Goal: Transaction & Acquisition: Purchase product/service

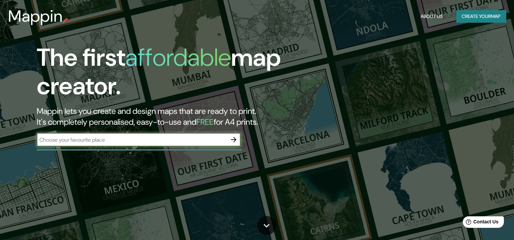
click at [131, 139] on input "text" at bounding box center [132, 140] width 190 height 8
type input "r"
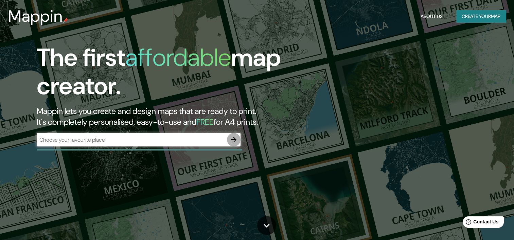
click at [236, 140] on icon "button" at bounding box center [234, 140] width 8 height 8
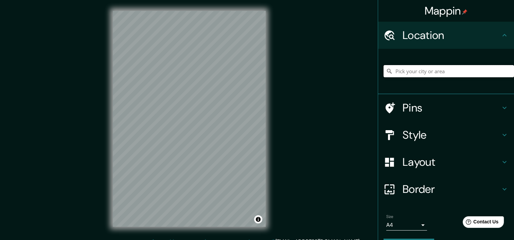
click at [476, 69] on input "Pick your city or area" at bounding box center [448, 71] width 130 height 12
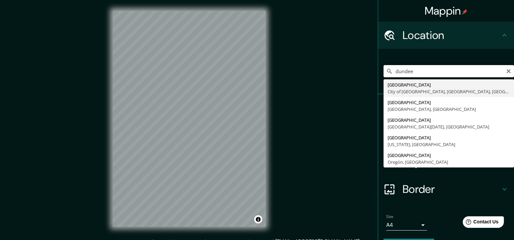
type input "Dundee, City of Dundee, Escocia, Reino Unido"
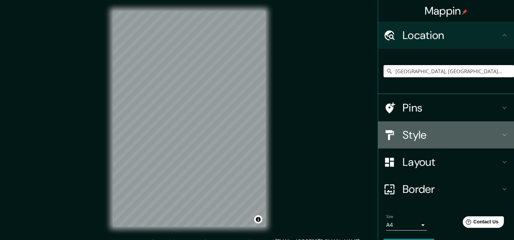
click at [457, 139] on h4 "Style" at bounding box center [451, 135] width 98 height 14
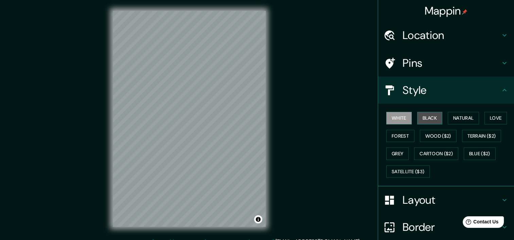
click at [430, 121] on button "Black" at bounding box center [429, 118] width 25 height 13
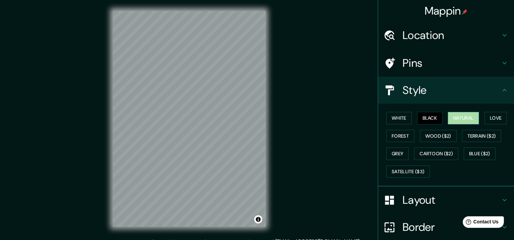
click at [451, 120] on button "Natural" at bounding box center [463, 118] width 31 height 13
click at [444, 136] on button "Wood ($2)" at bounding box center [438, 136] width 37 height 13
click at [457, 119] on button "Natural" at bounding box center [463, 118] width 31 height 13
click at [467, 132] on button "Terrain ($2)" at bounding box center [481, 136] width 39 height 13
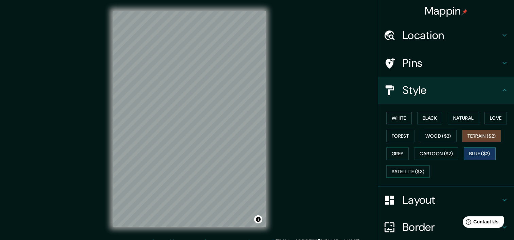
click at [474, 156] on button "Blue ($2)" at bounding box center [480, 154] width 32 height 13
click at [441, 157] on button "Cartoon ($2)" at bounding box center [436, 154] width 44 height 13
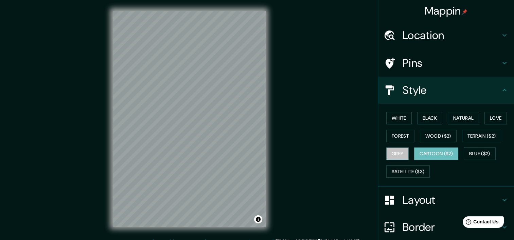
click at [393, 148] on button "Grey" at bounding box center [397, 154] width 22 height 13
click at [393, 136] on button "Forest" at bounding box center [400, 136] width 28 height 13
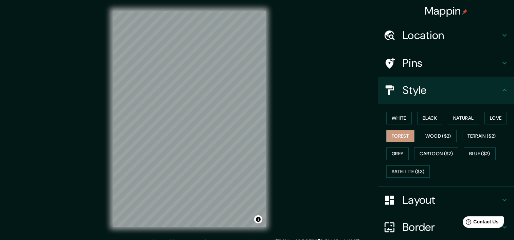
click at [393, 144] on div "White Black Natural Love Forest Wood ($2) Terrain ($2) Grey Cartoon ($2) Blue (…" at bounding box center [448, 144] width 130 height 71
click at [393, 151] on button "Grey" at bounding box center [397, 154] width 22 height 13
click at [395, 130] on button "Forest" at bounding box center [400, 136] width 28 height 13
click at [396, 170] on button "Satellite ($3)" at bounding box center [407, 172] width 43 height 13
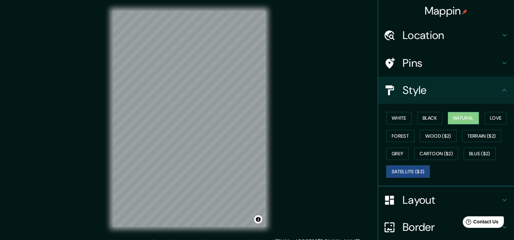
click at [450, 117] on button "Natural" at bounding box center [463, 118] width 31 height 13
click at [402, 194] on h4 "Layout" at bounding box center [451, 201] width 98 height 14
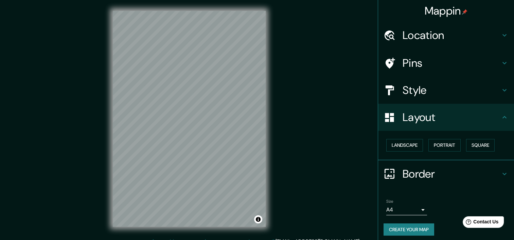
click at [405, 207] on body "Mappin Location Dundee, City of Dundee, Escocia, Reino Unido Pins Style Layout …" at bounding box center [257, 120] width 514 height 240
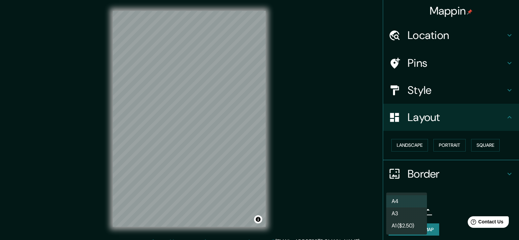
click at [421, 187] on div at bounding box center [259, 120] width 519 height 240
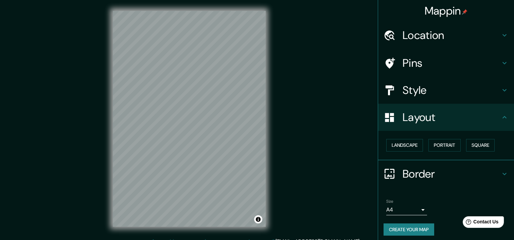
click at [423, 91] on h4 "Style" at bounding box center [451, 91] width 98 height 14
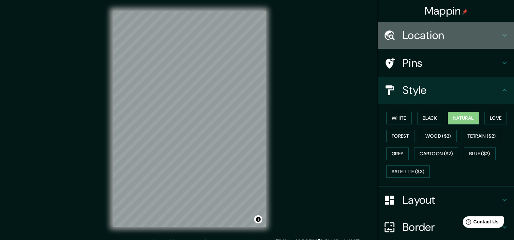
click at [425, 40] on h4 "Location" at bounding box center [451, 36] width 98 height 14
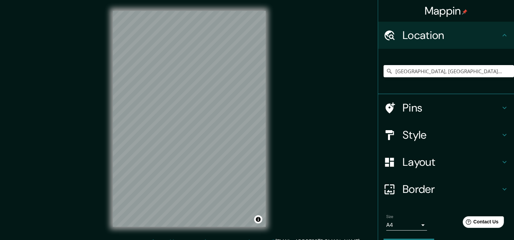
click at [422, 101] on h4 "Pins" at bounding box center [451, 108] width 98 height 14
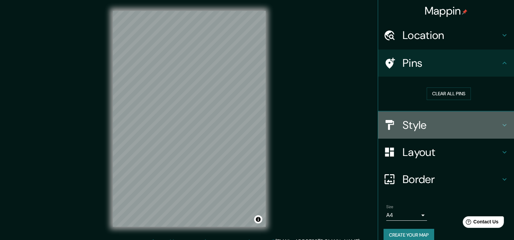
click at [423, 124] on h4 "Style" at bounding box center [451, 126] width 98 height 14
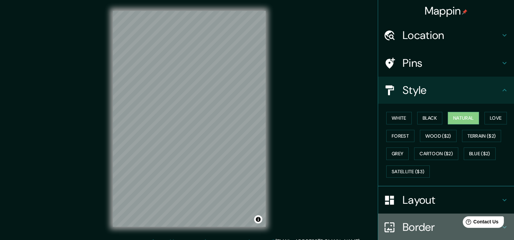
click at [425, 223] on h4 "Border" at bounding box center [451, 228] width 98 height 14
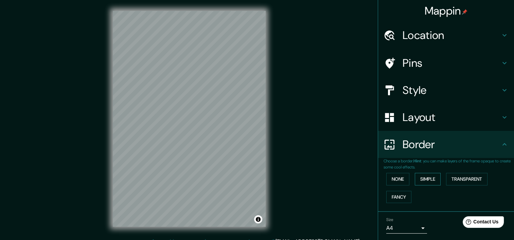
click at [423, 179] on button "Simple" at bounding box center [428, 179] width 26 height 13
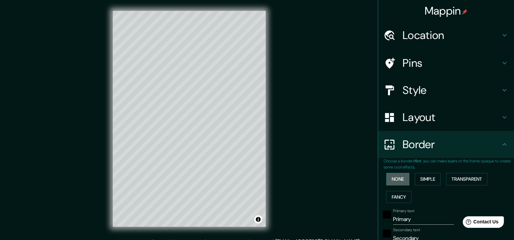
click at [396, 181] on button "None" at bounding box center [397, 179] width 23 height 13
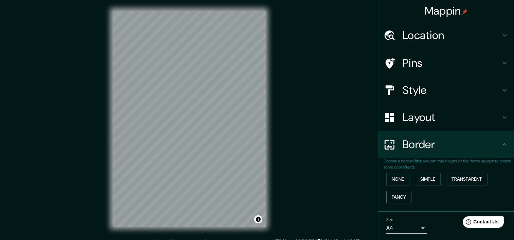
scroll to position [22, 0]
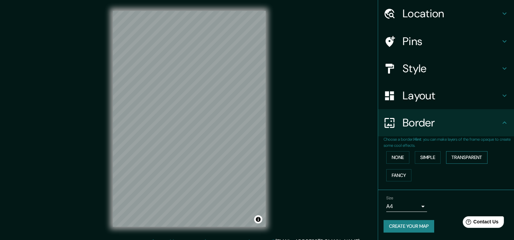
click at [468, 158] on button "Transparent" at bounding box center [466, 157] width 41 height 13
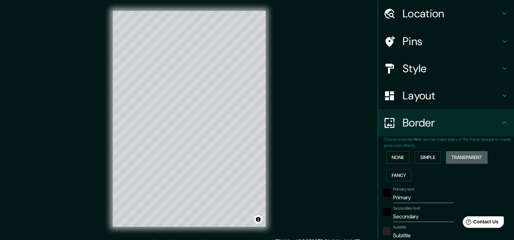
click at [468, 158] on button "Transparent" at bounding box center [466, 157] width 41 height 13
click at [398, 159] on button "None" at bounding box center [397, 157] width 23 height 13
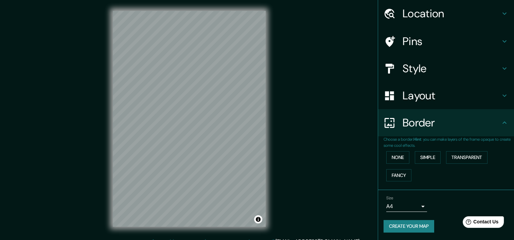
click at [448, 99] on h4 "Layout" at bounding box center [451, 96] width 98 height 14
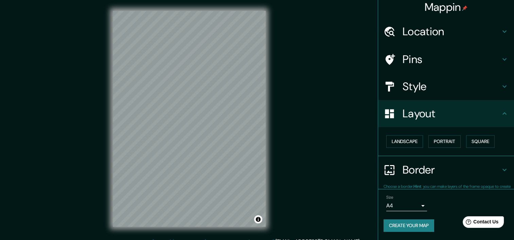
scroll to position [3, 0]
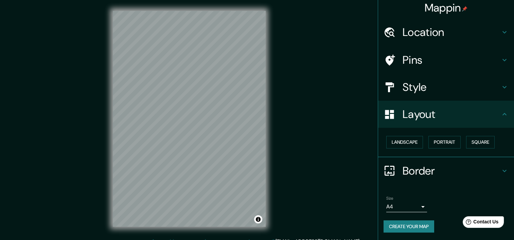
click at [426, 80] on h4 "Style" at bounding box center [451, 87] width 98 height 14
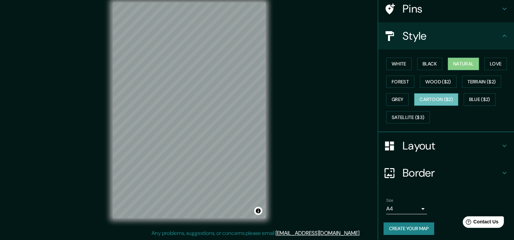
scroll to position [56, 0]
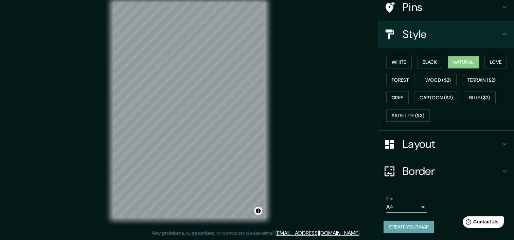
click at [409, 221] on button "Create your map" at bounding box center [408, 227] width 51 height 13
click at [398, 226] on button "Create your map" at bounding box center [408, 227] width 51 height 13
click at [403, 224] on button "Create your map" at bounding box center [408, 227] width 51 height 13
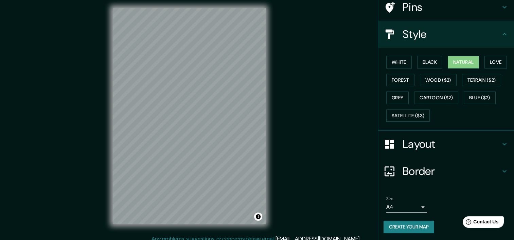
scroll to position [0, 0]
